Goal: Find specific page/section: Find specific page/section

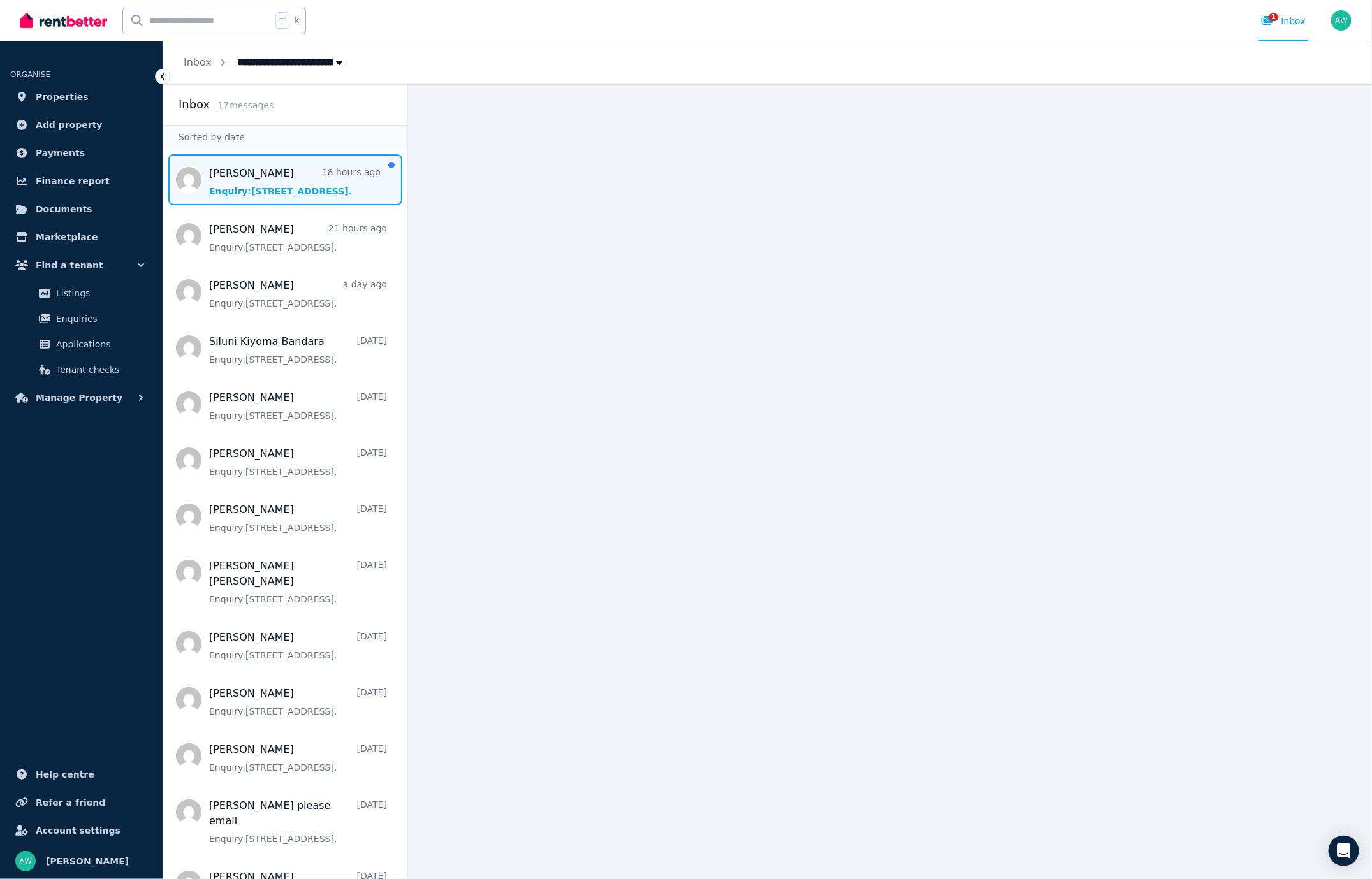
click at [274, 184] on span "Message list" at bounding box center [286, 180] width 244 height 51
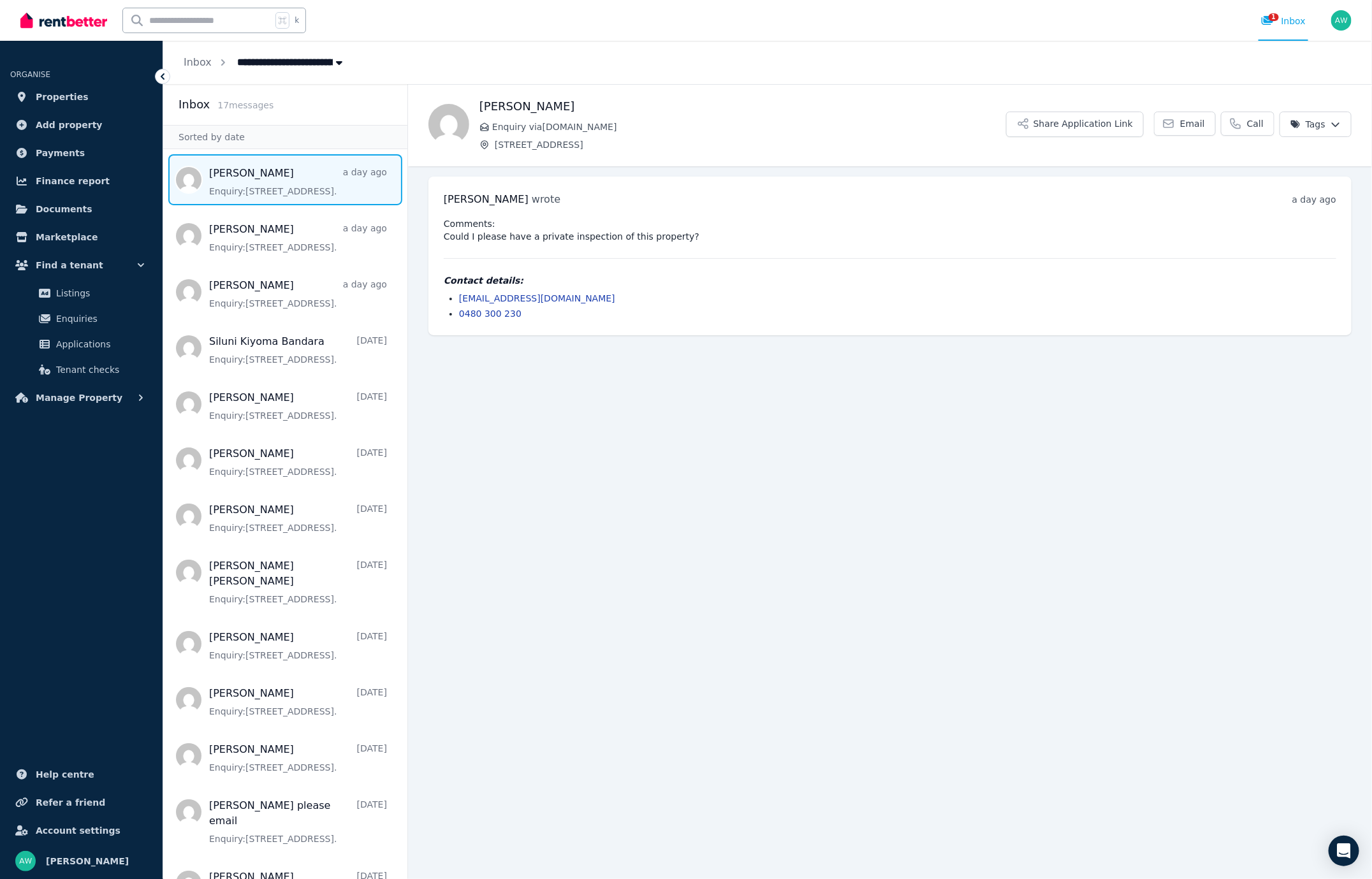
drag, startPoint x: 634, startPoint y: 380, endPoint x: 546, endPoint y: 329, distance: 101.7
click at [634, 380] on main "Back [PERSON_NAME] Enquiry via [DOMAIN_NAME] [STREET_ADDRESS] Share Application…" at bounding box center [890, 482] width 964 height 795
click at [64, 21] on img at bounding box center [64, 21] width 87 height 19
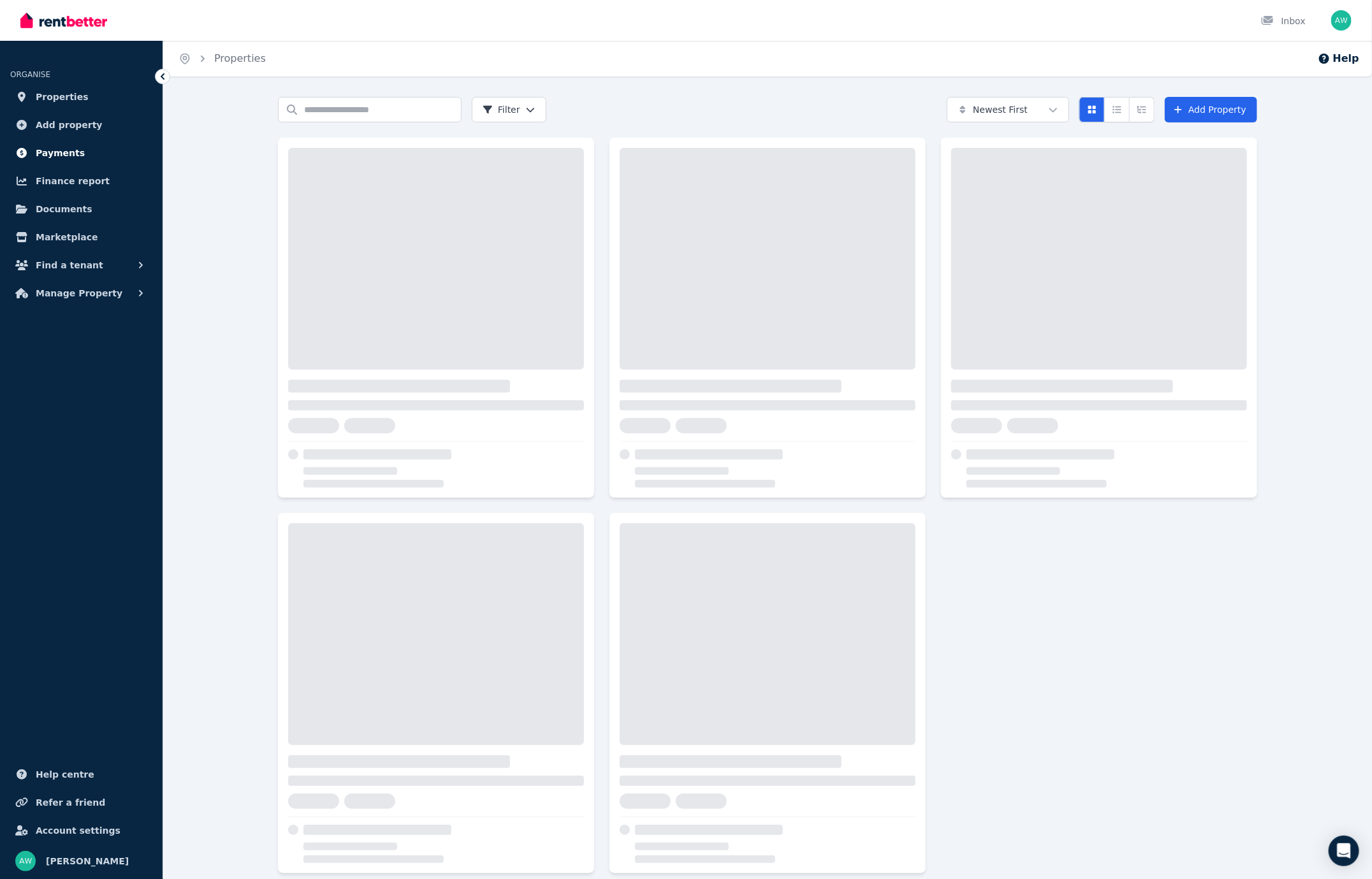
click at [75, 152] on span "Payments" at bounding box center [60, 152] width 49 height 16
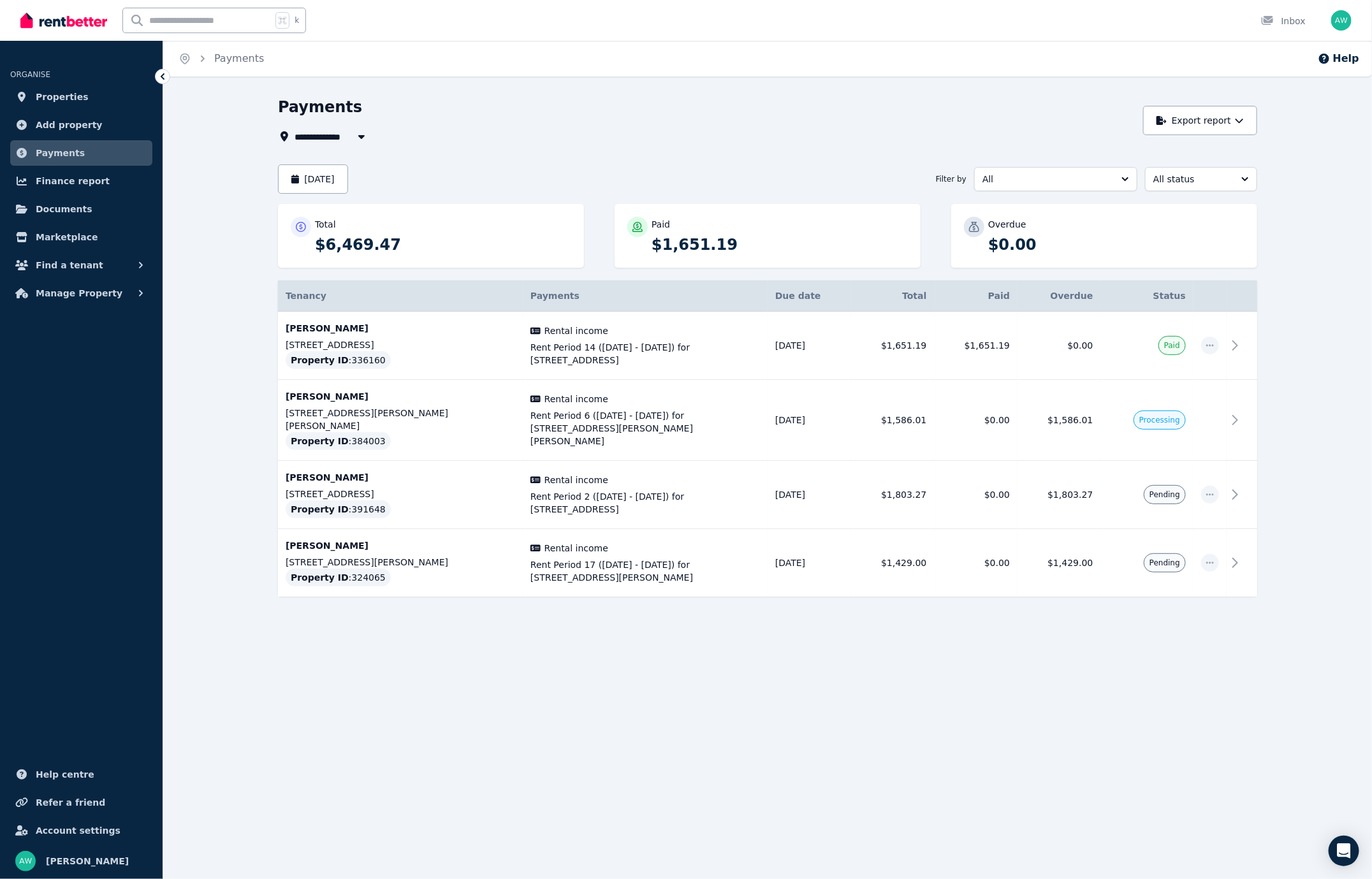
click at [642, 652] on div "**********" at bounding box center [686, 440] width 1372 height 879
